Goal: Browse casually: Explore the website without a specific task or goal

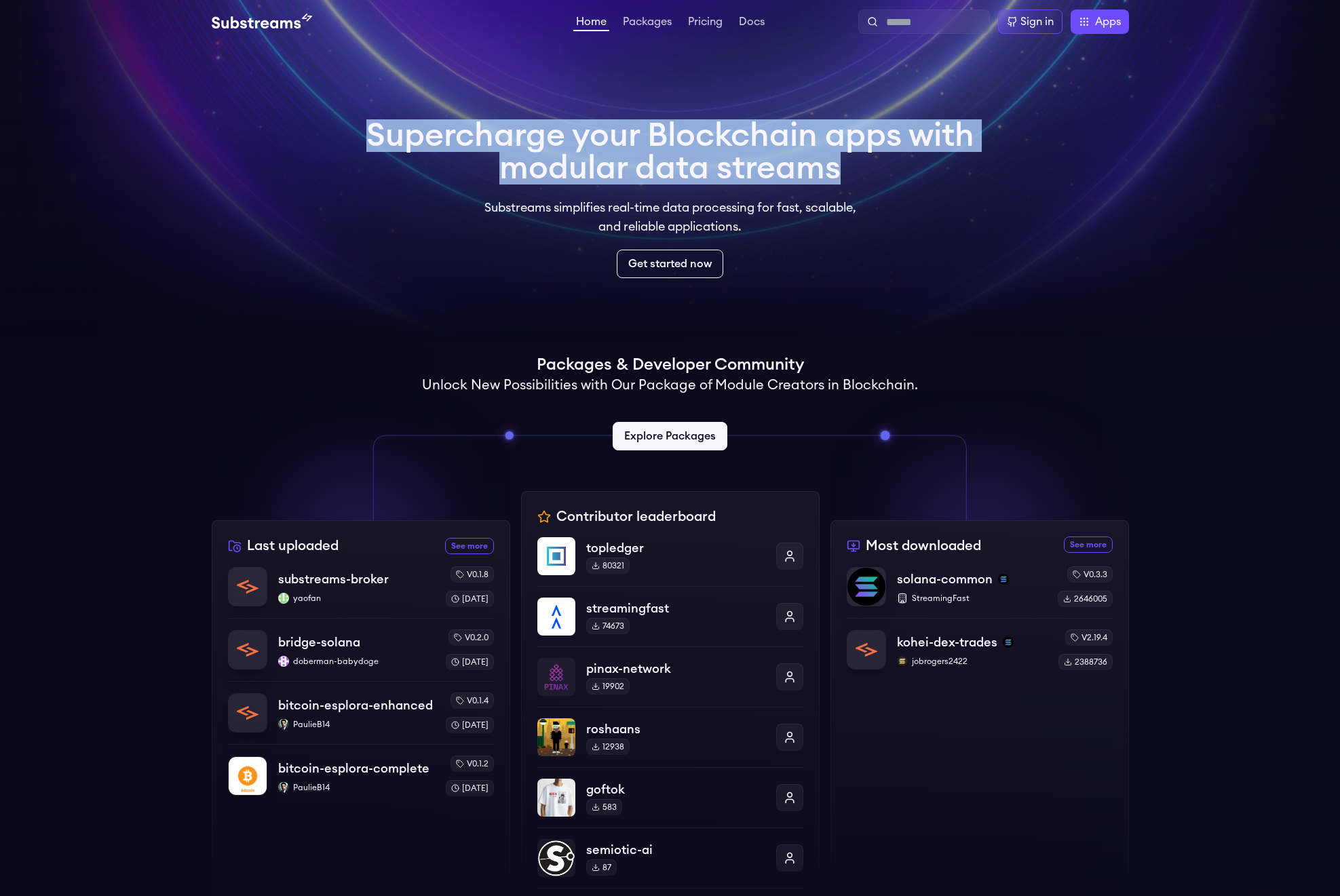
drag, startPoint x: 401, startPoint y: 117, endPoint x: 904, endPoint y: 161, distance: 504.9
click at [904, 161] on div "Supercharge your Blockchain apps with modular data streams Substreams simplifie…" at bounding box center [670, 199] width 629 height 181
click at [889, 165] on h1 "Supercharge your Blockchain apps with modular data streams" at bounding box center [670, 152] width 608 height 65
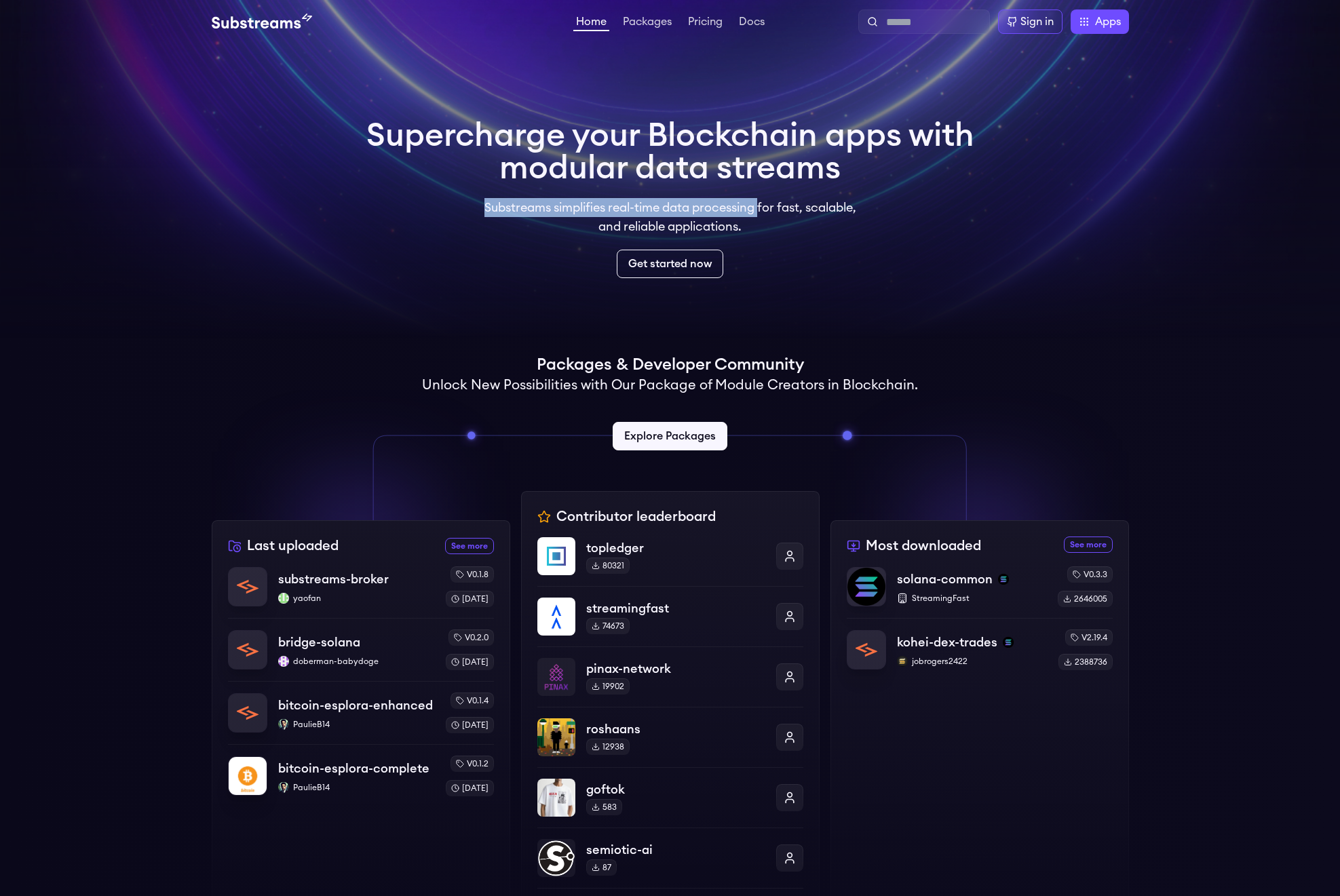
drag, startPoint x: 475, startPoint y: 212, endPoint x: 758, endPoint y: 216, distance: 283.0
click at [758, 216] on p "Substreams simplifies real-time data processing for fast, scalable, and reliabl…" at bounding box center [670, 216] width 390 height 38
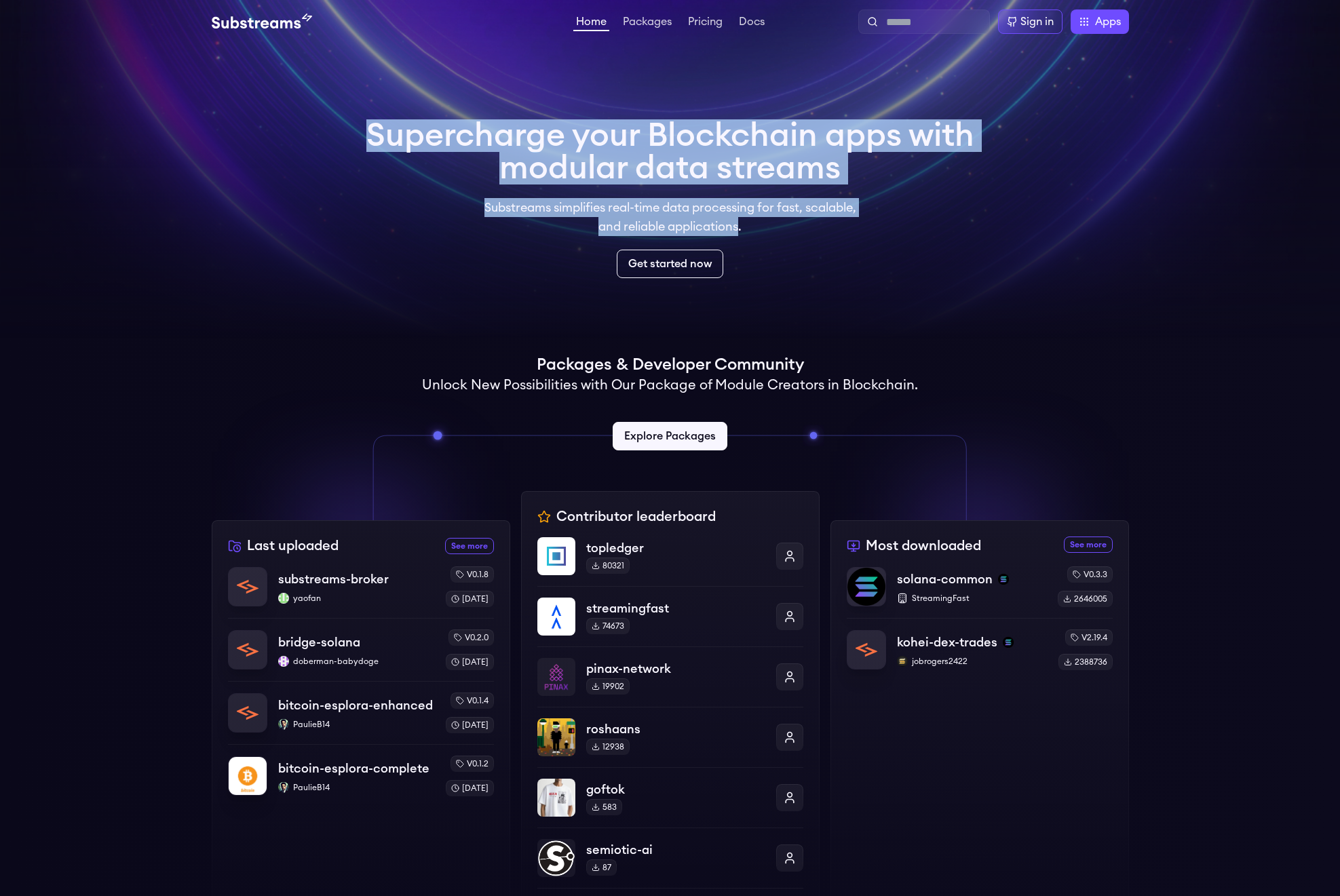
drag, startPoint x: 741, startPoint y: 228, endPoint x: 433, endPoint y: 117, distance: 327.4
click at [433, 117] on div "Supercharge your Blockchain apps with modular data streams Substreams simplifie…" at bounding box center [670, 199] width 629 height 181
click at [641, 187] on div "Supercharge your Blockchain apps with modular data streams Substreams simplifie…" at bounding box center [670, 199] width 608 height 159
